Goal: Task Accomplishment & Management: Use online tool/utility

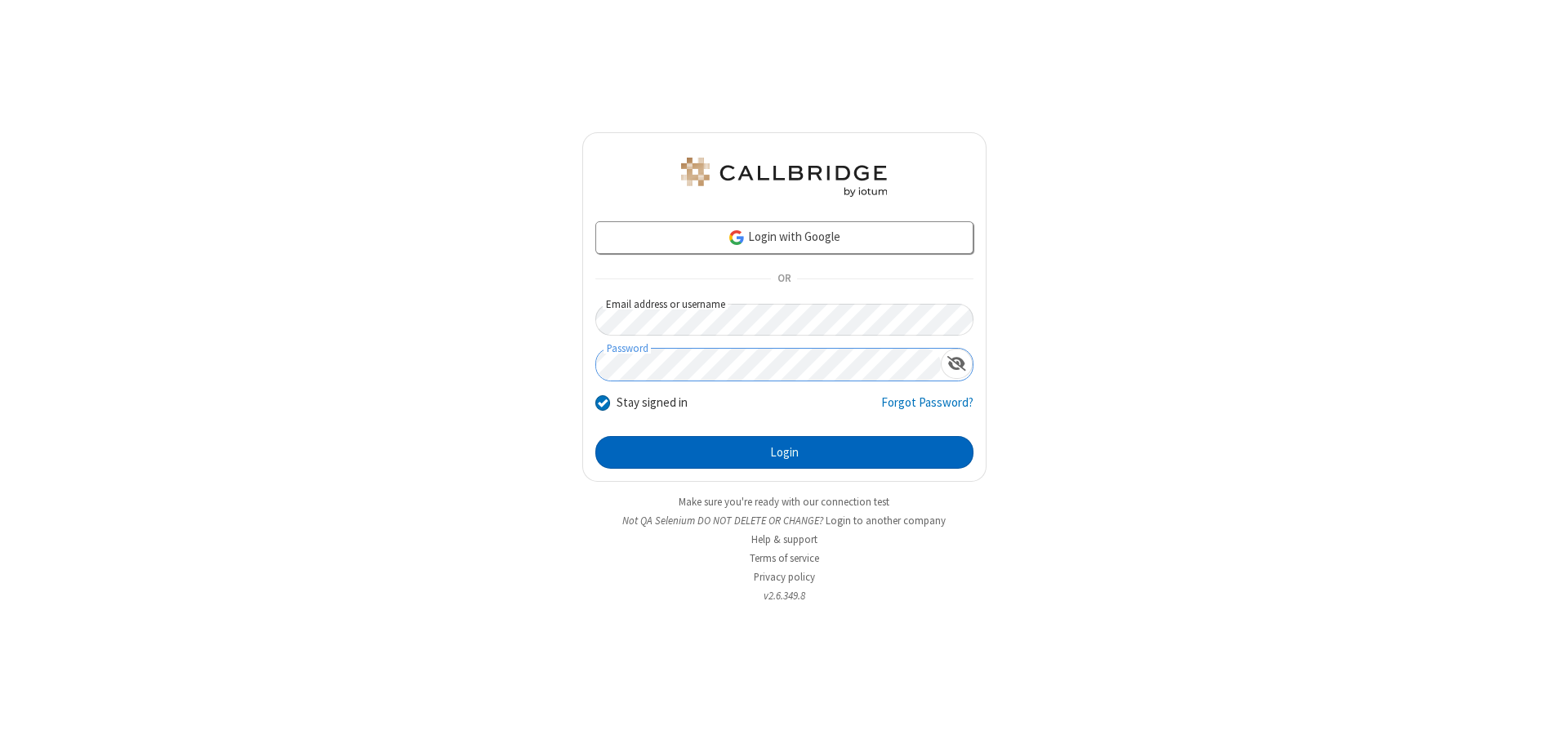
click at [784, 453] on button "Login" at bounding box center [784, 452] width 378 height 33
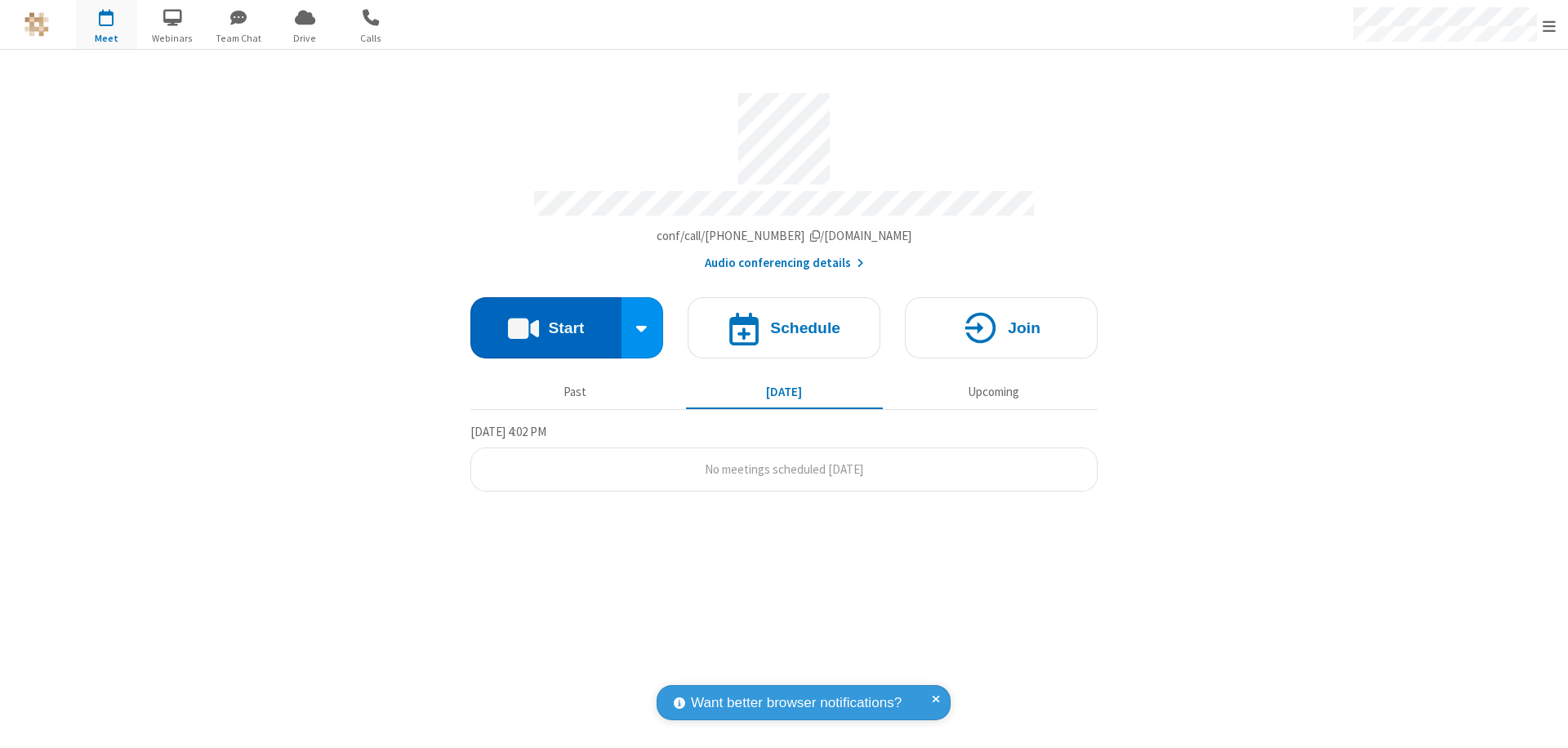
click at [545, 321] on button "Start" at bounding box center [545, 328] width 151 height 61
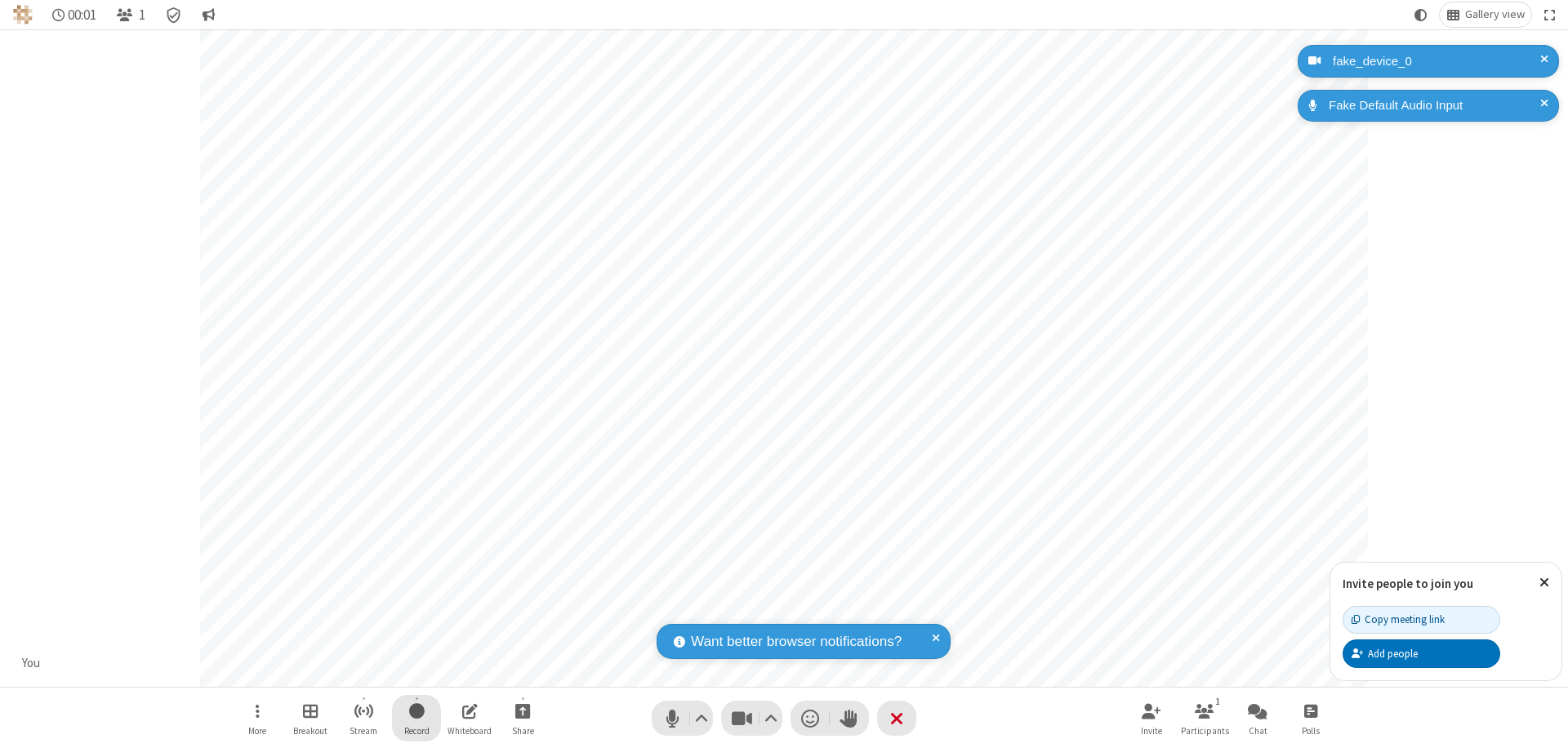
click at [416, 718] on span "Start recording" at bounding box center [417, 711] width 16 height 21
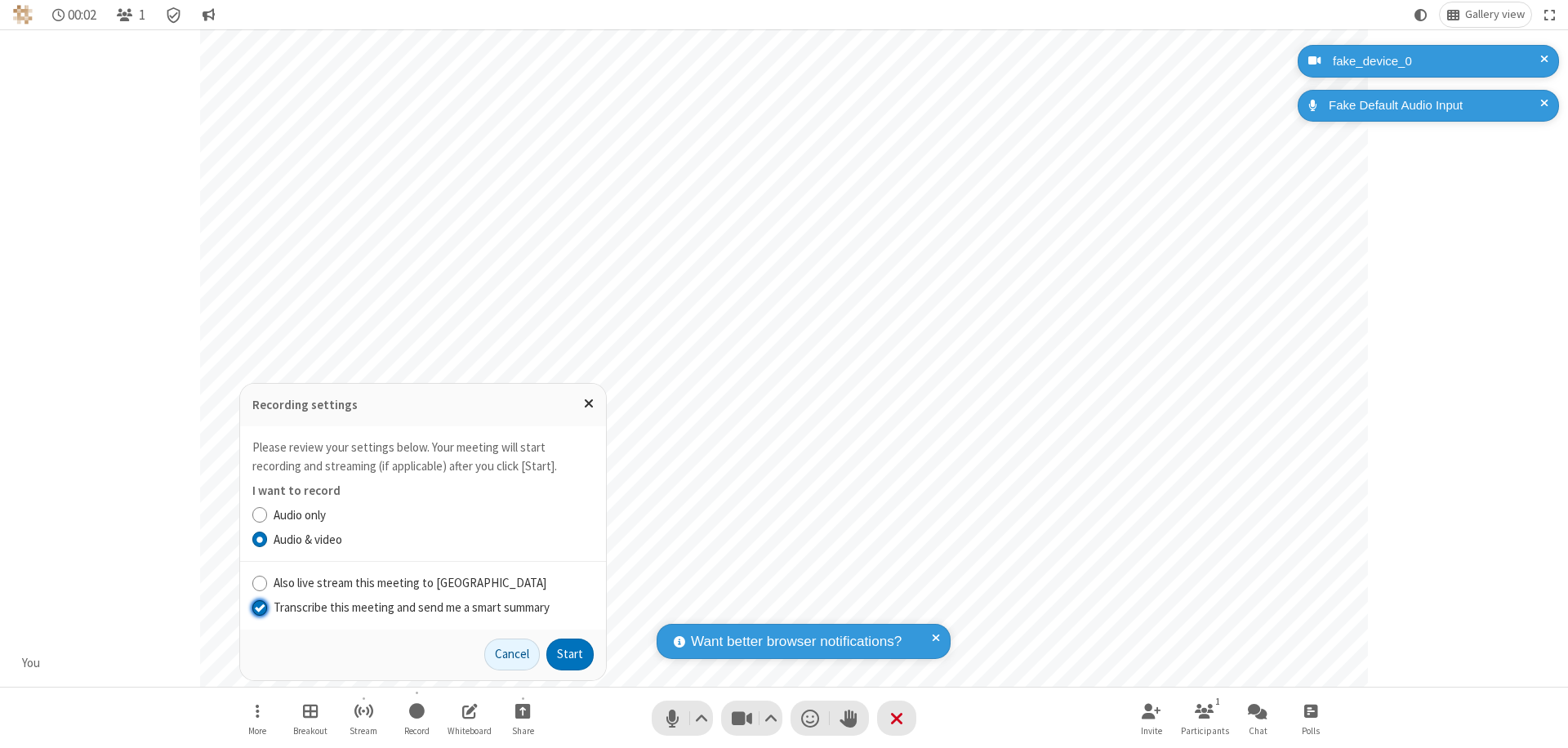
click at [258, 607] on input "Transcribe this meeting and send me a smart summary" at bounding box center [260, 607] width 16 height 17
click at [570, 654] on button "Start" at bounding box center [570, 654] width 47 height 33
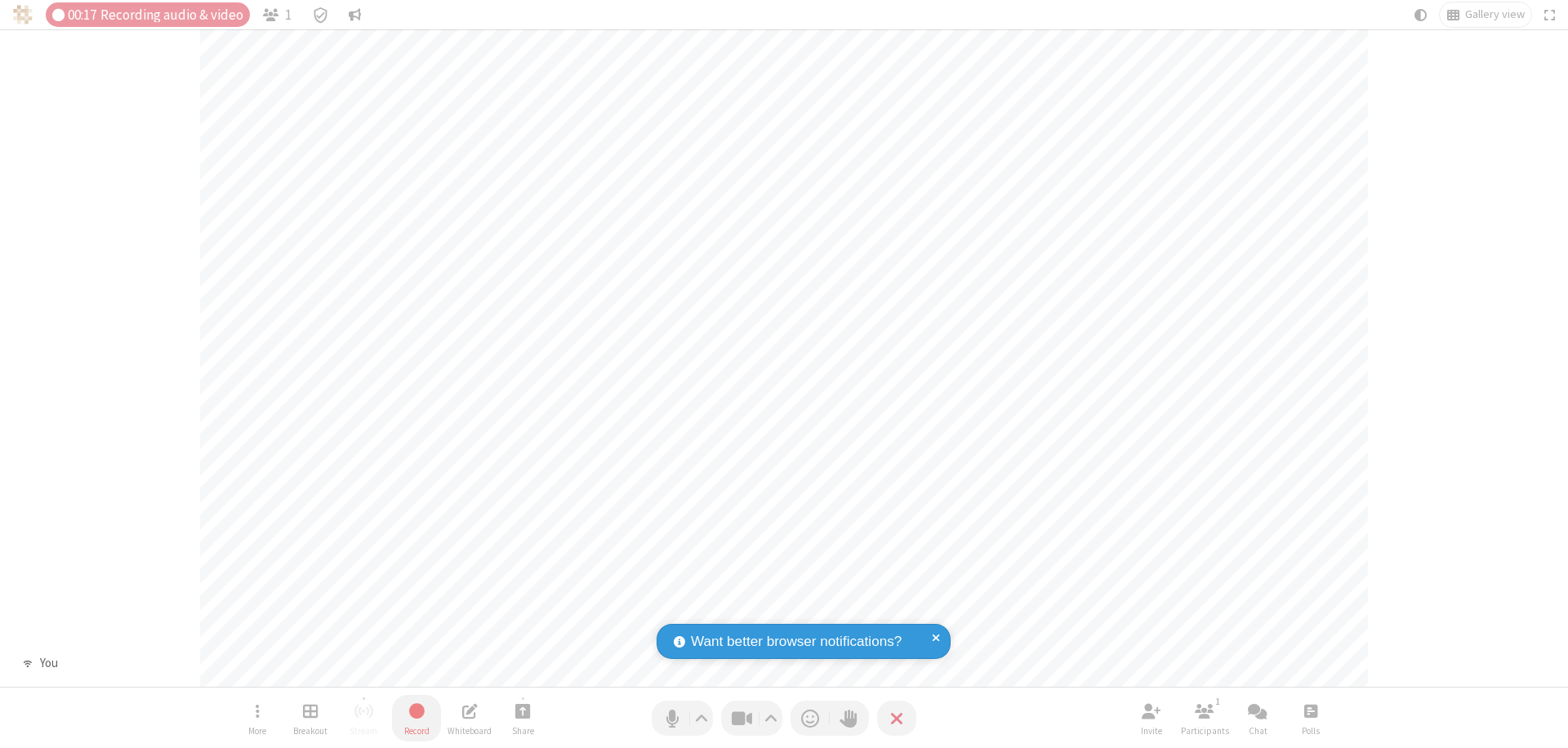
click at [416, 718] on span "Stop recording" at bounding box center [416, 711] width 21 height 22
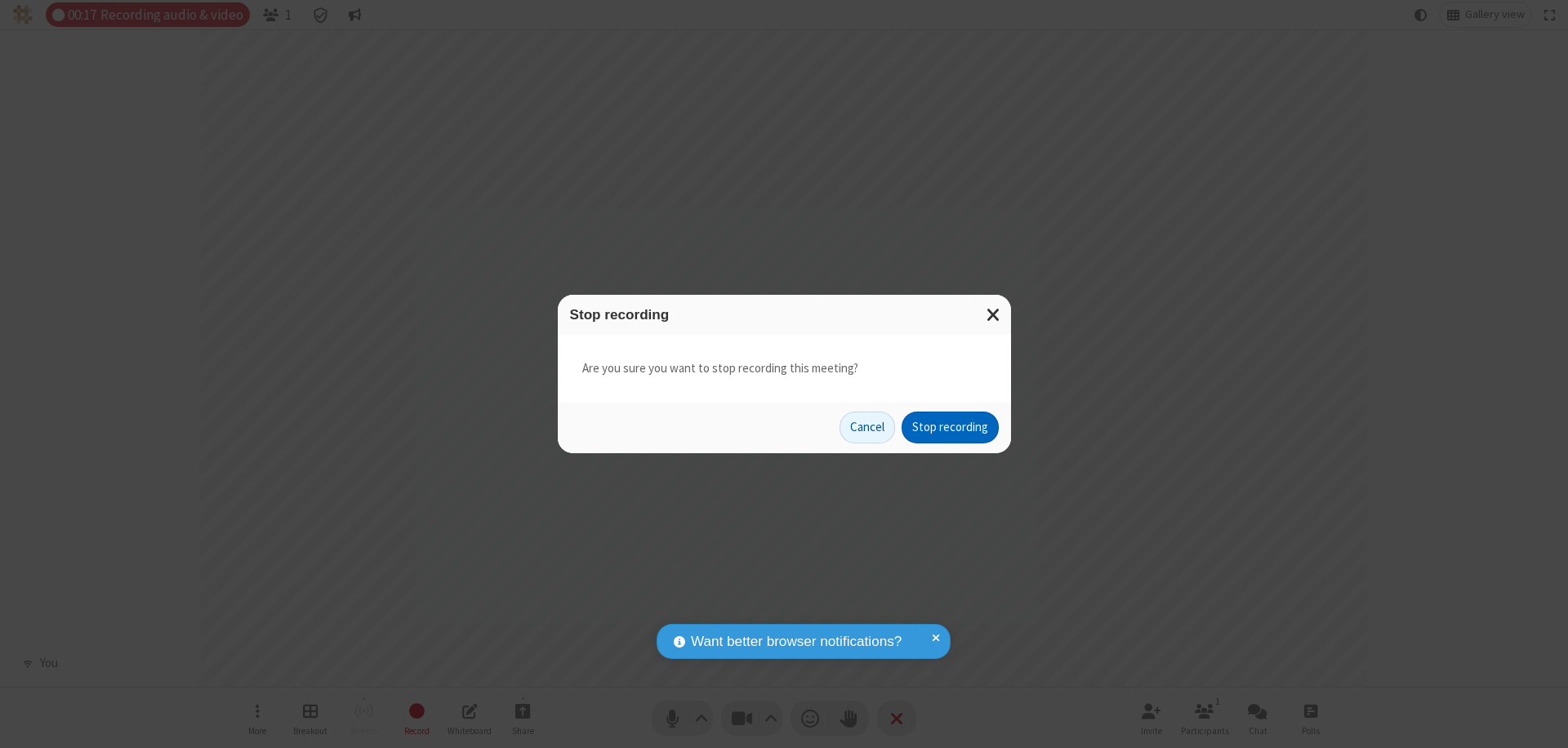
click at [950, 427] on button "Stop recording" at bounding box center [950, 427] width 98 height 33
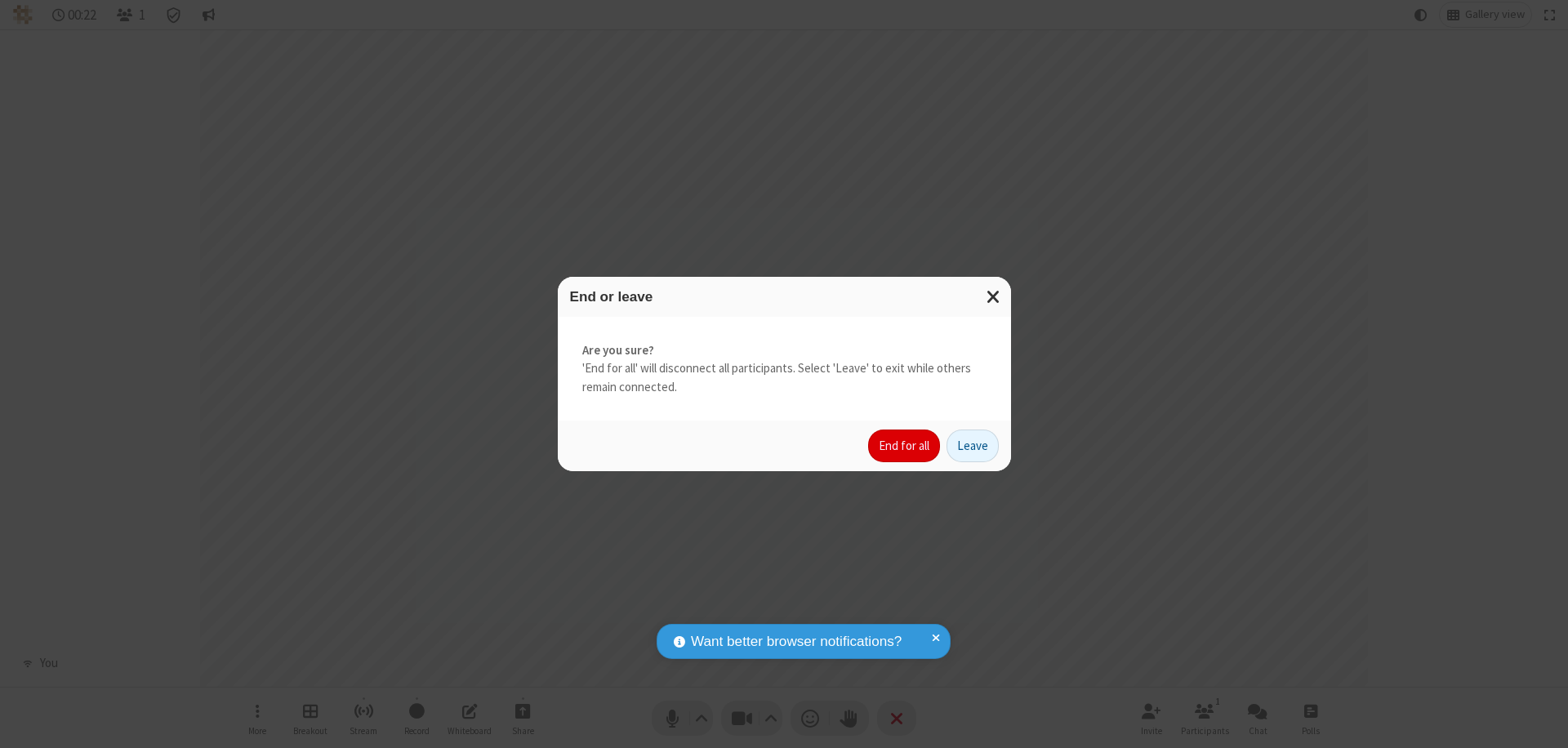
click at [904, 446] on button "End for all" at bounding box center [903, 445] width 72 height 33
